Goal: Information Seeking & Learning: Stay updated

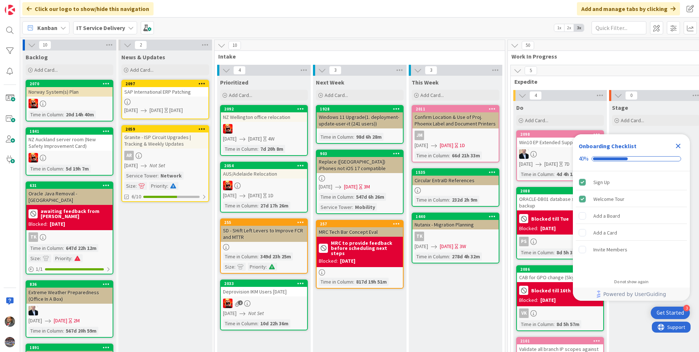
click at [132, 30] on icon at bounding box center [131, 28] width 6 height 6
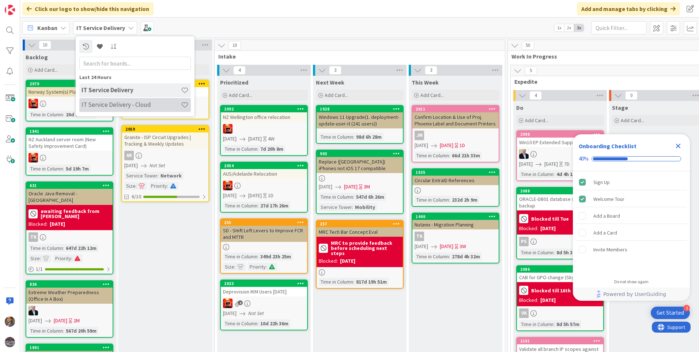
click at [122, 104] on h4 "IT Service Delivery - Cloud" at bounding box center [130, 104] width 99 height 7
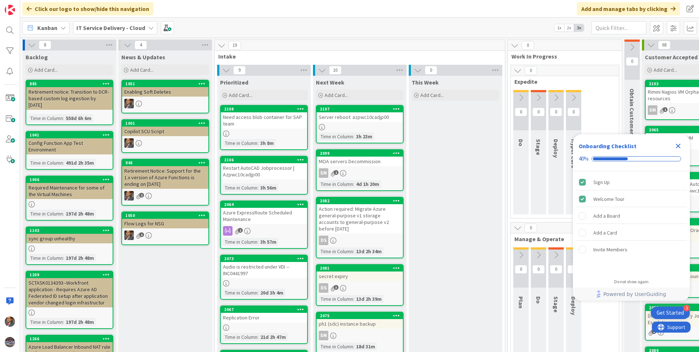
click at [677, 147] on icon "Close Checklist" at bounding box center [678, 146] width 5 height 5
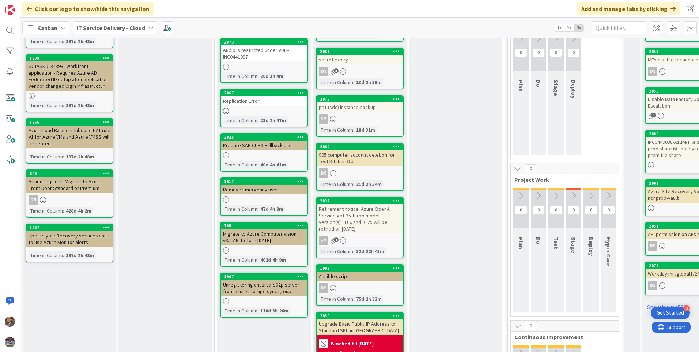
scroll to position [256, 0]
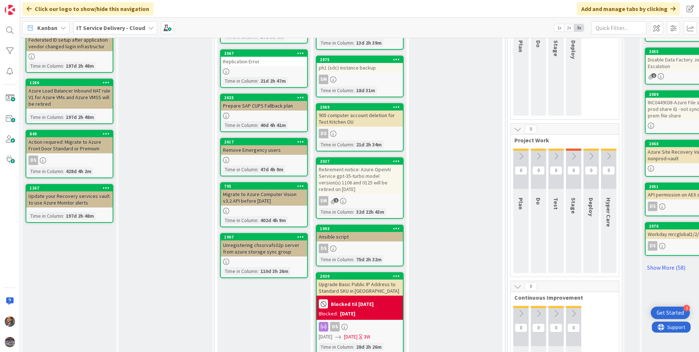
click at [369, 180] on div "Retirement notice: Azure OpenAI Service gpt-35-turbo model version(s) 1106 and …" at bounding box center [359, 178] width 86 height 29
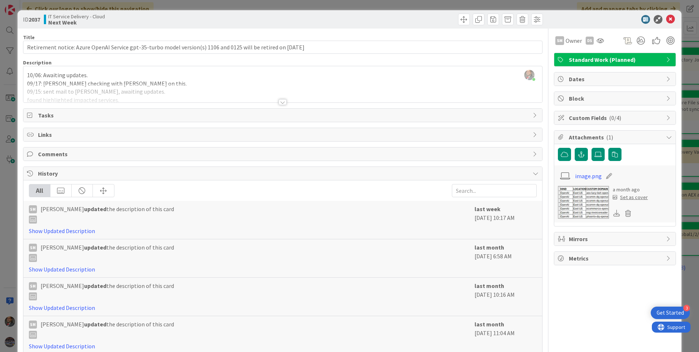
click at [281, 103] on div at bounding box center [282, 102] width 8 height 6
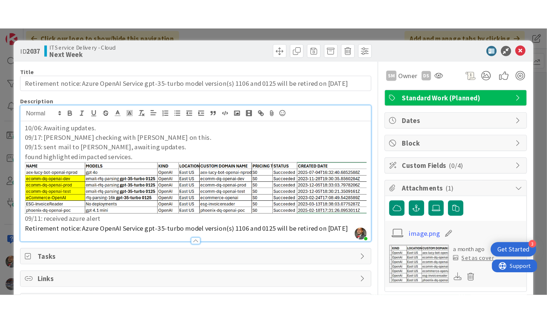
scroll to position [256, 0]
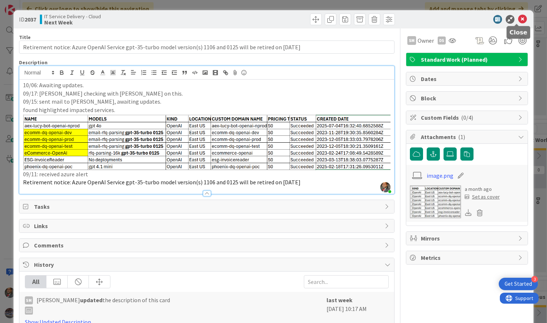
click at [518, 20] on icon at bounding box center [522, 19] width 9 height 9
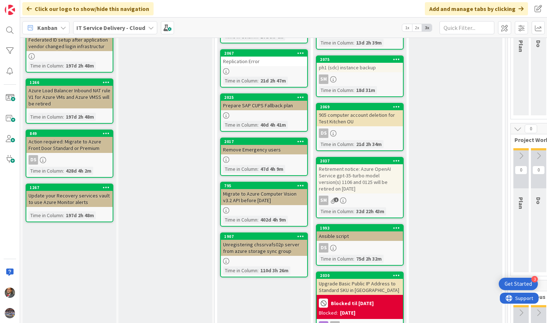
click at [378, 201] on div "SM 1" at bounding box center [359, 201] width 86 height 10
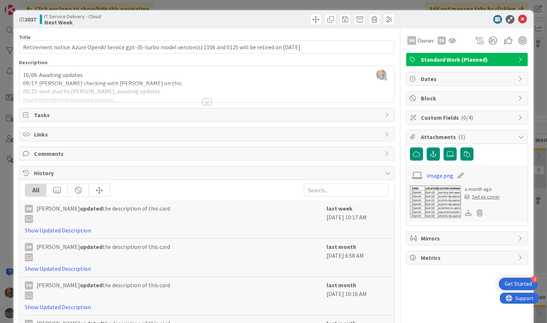
click at [206, 99] on div at bounding box center [207, 102] width 8 height 6
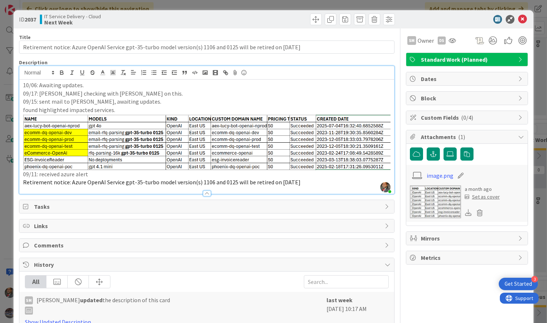
click at [520, 20] on icon at bounding box center [522, 19] width 9 height 9
